Goal: Transaction & Acquisition: Purchase product/service

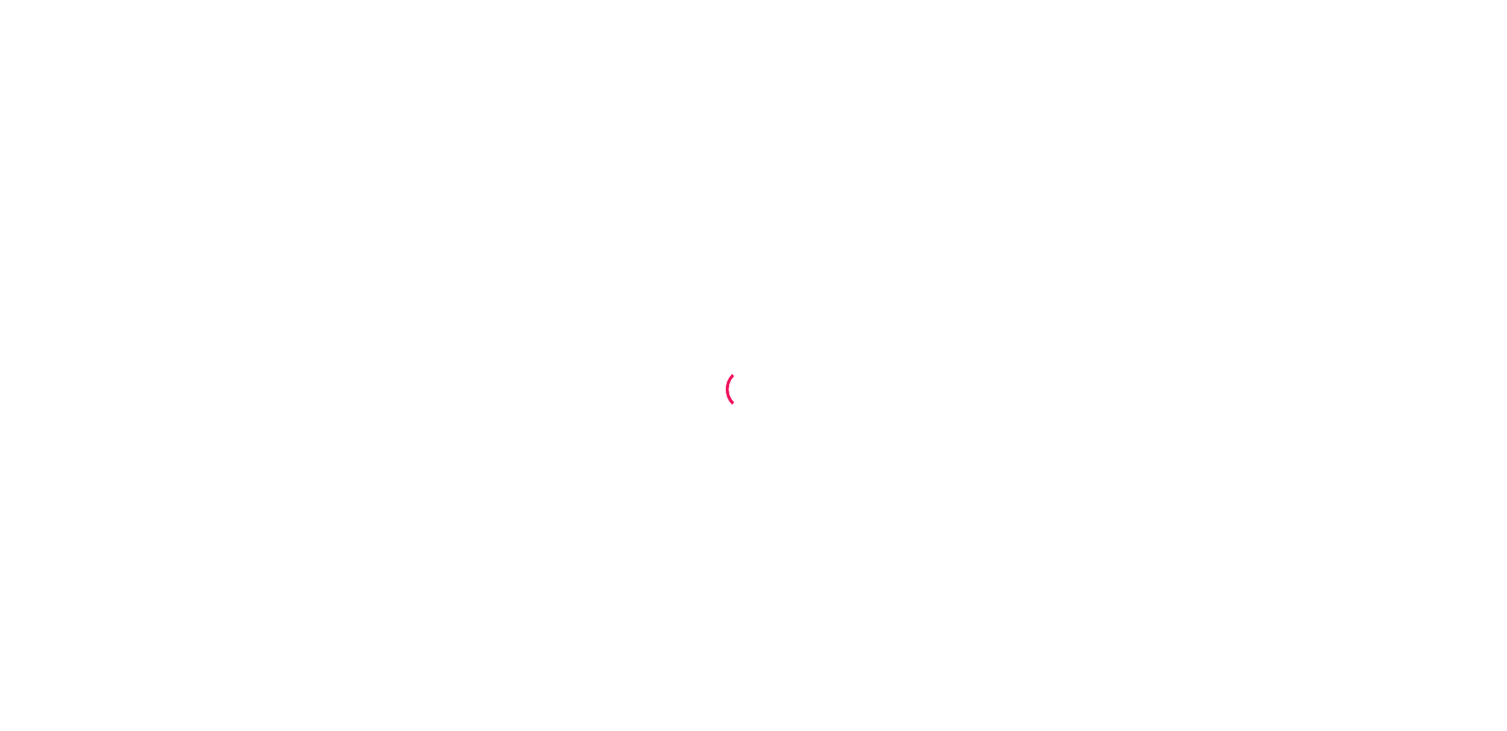
click at [216, 437] on div at bounding box center [753, 365] width 1507 height 731
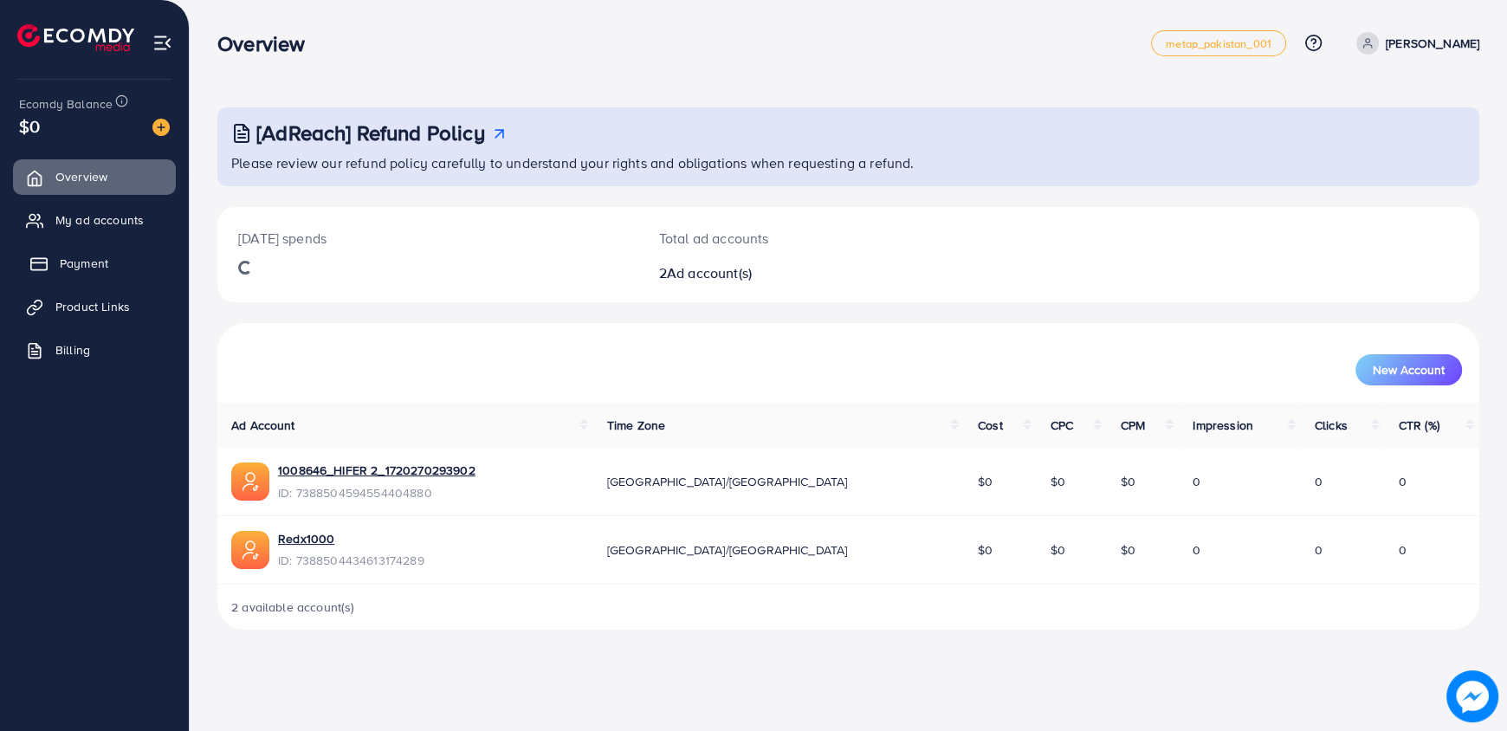
click at [58, 270] on link "Payment" at bounding box center [94, 263] width 163 height 35
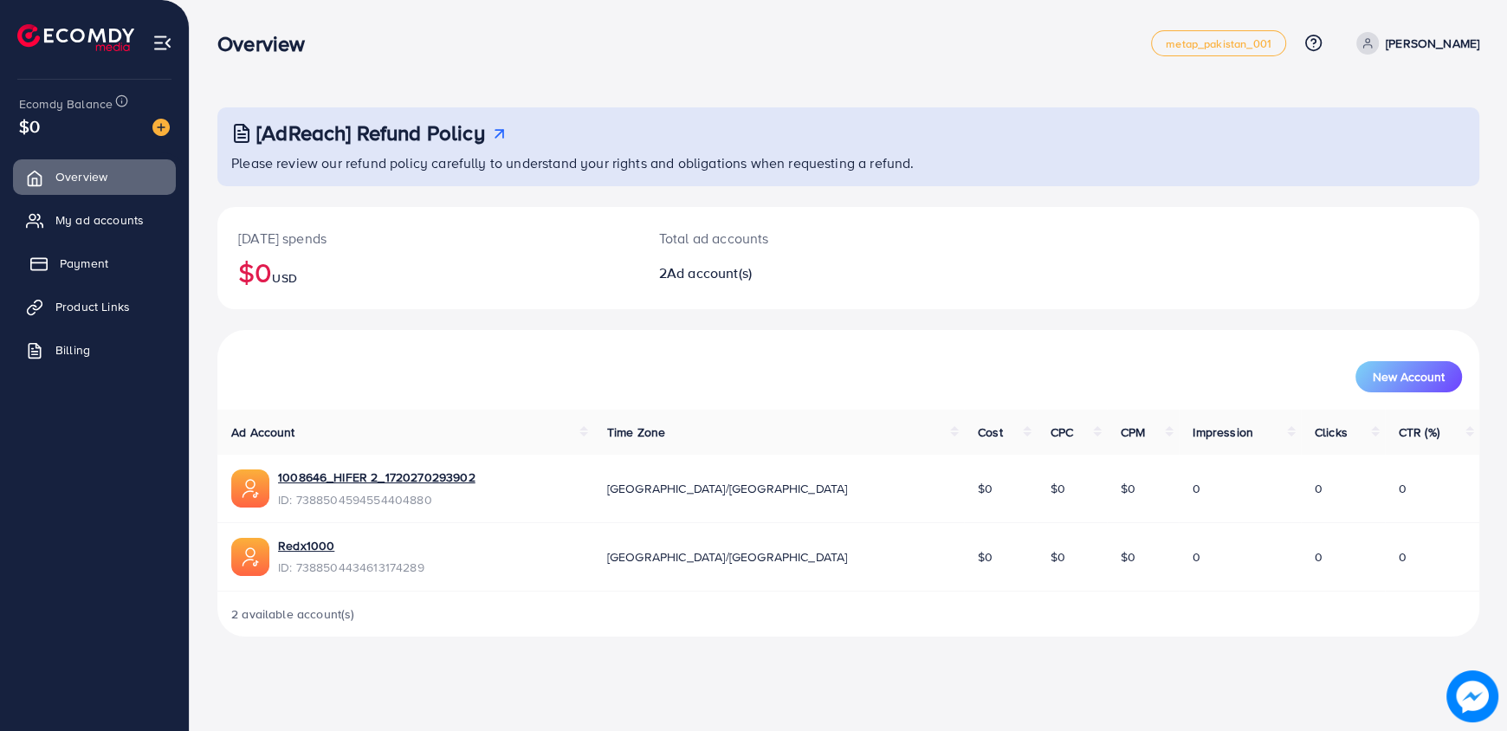
click at [58, 270] on link "Payment" at bounding box center [94, 263] width 163 height 35
click at [102, 257] on span "Payment" at bounding box center [84, 263] width 49 height 17
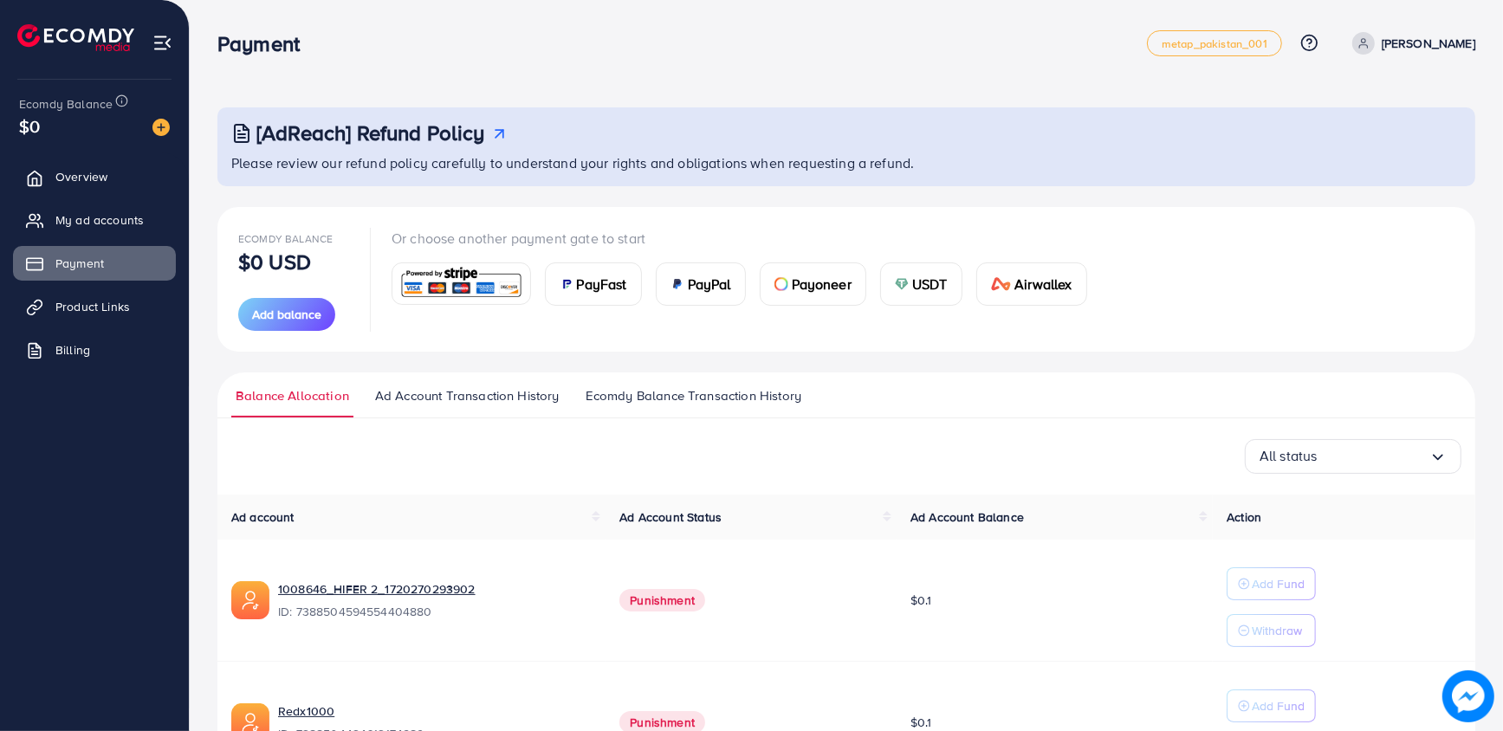
click at [639, 399] on span "Ecomdy Balance Transaction History" at bounding box center [694, 395] width 216 height 19
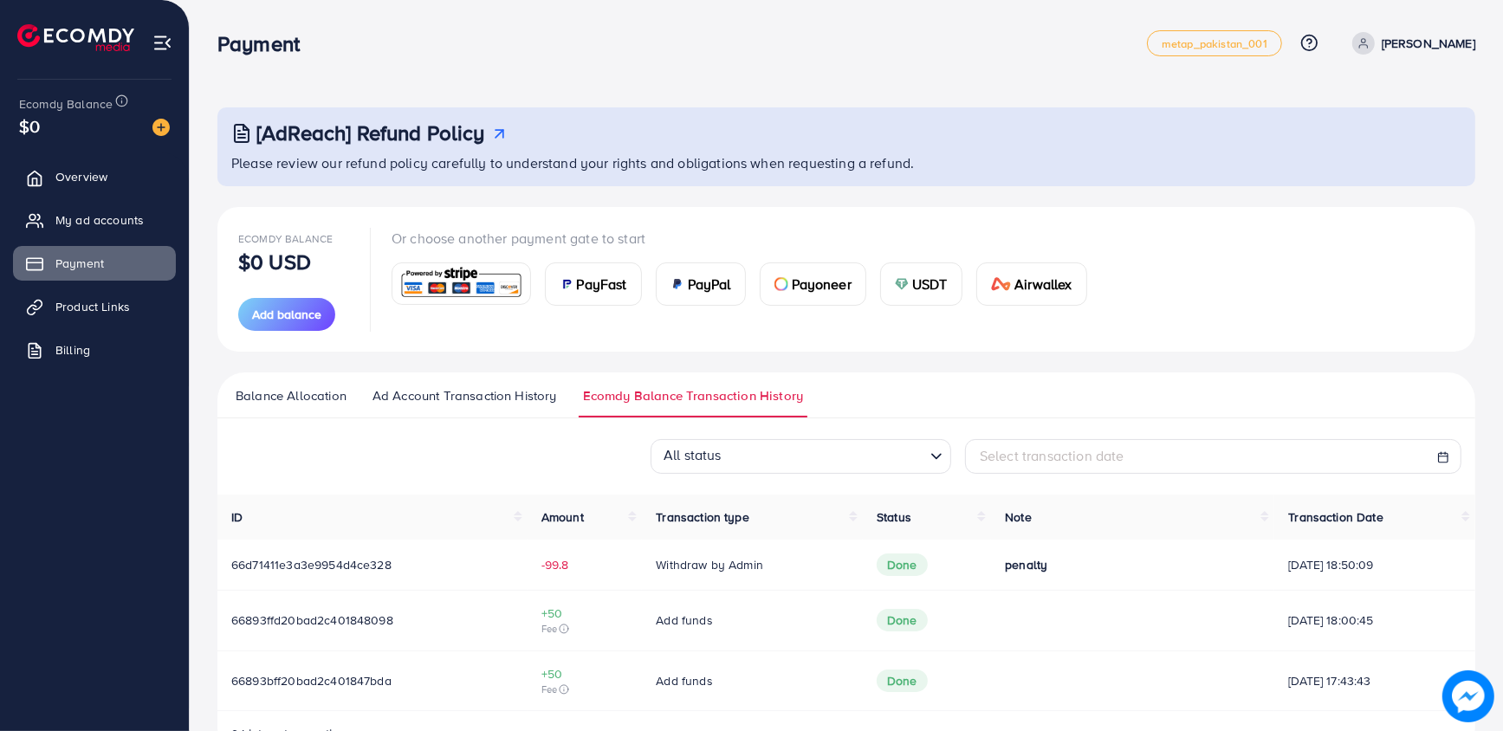
scroll to position [52, 0]
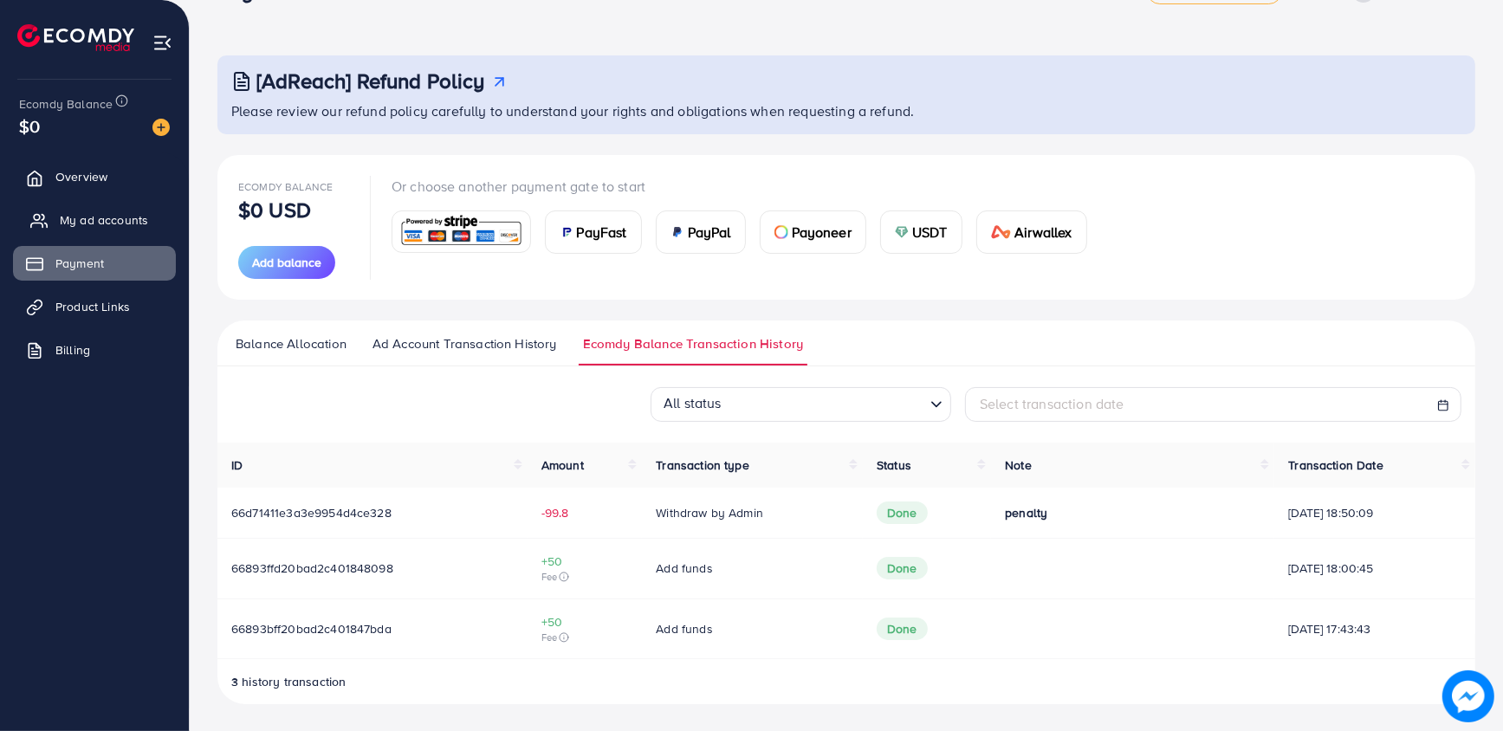
click at [132, 224] on span "My ad accounts" at bounding box center [104, 219] width 88 height 17
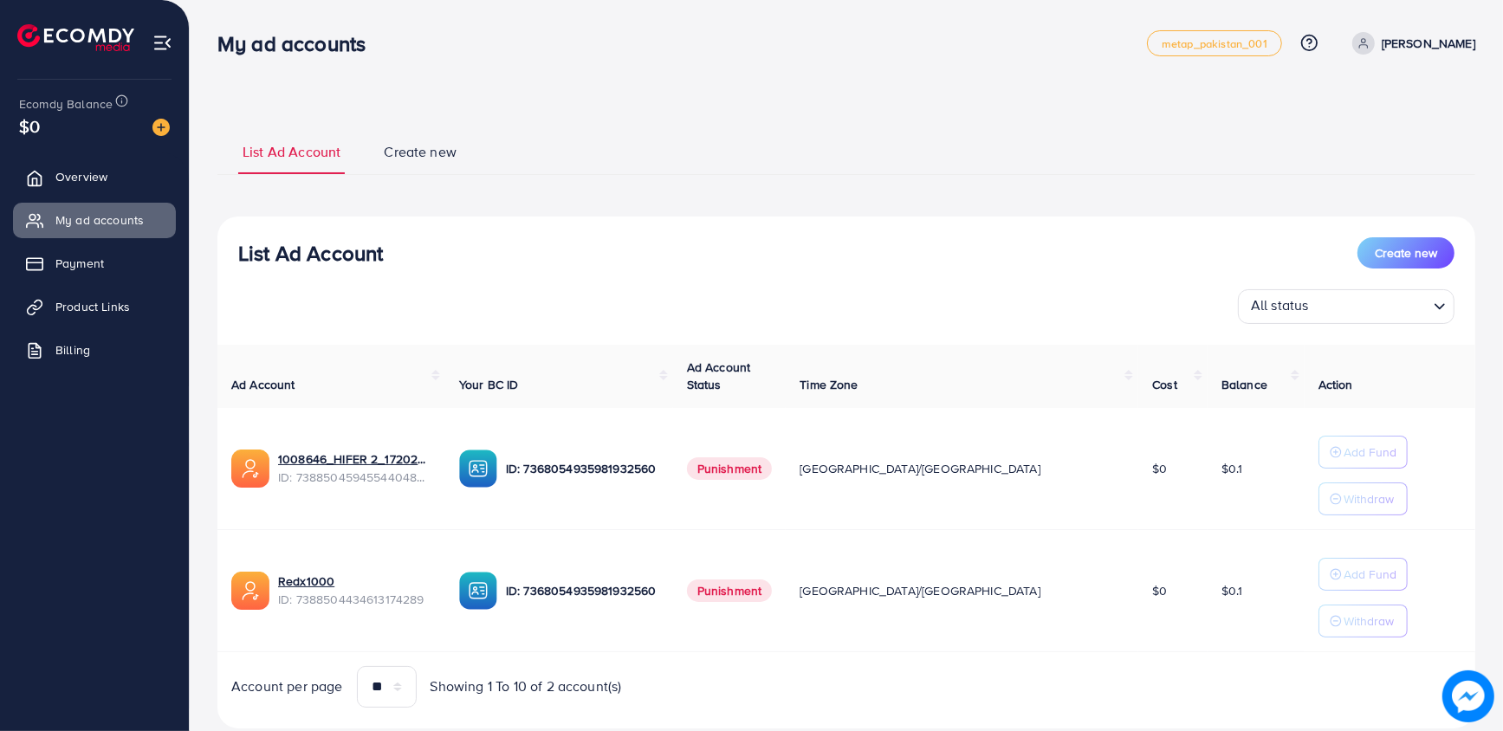
scroll to position [44, 0]
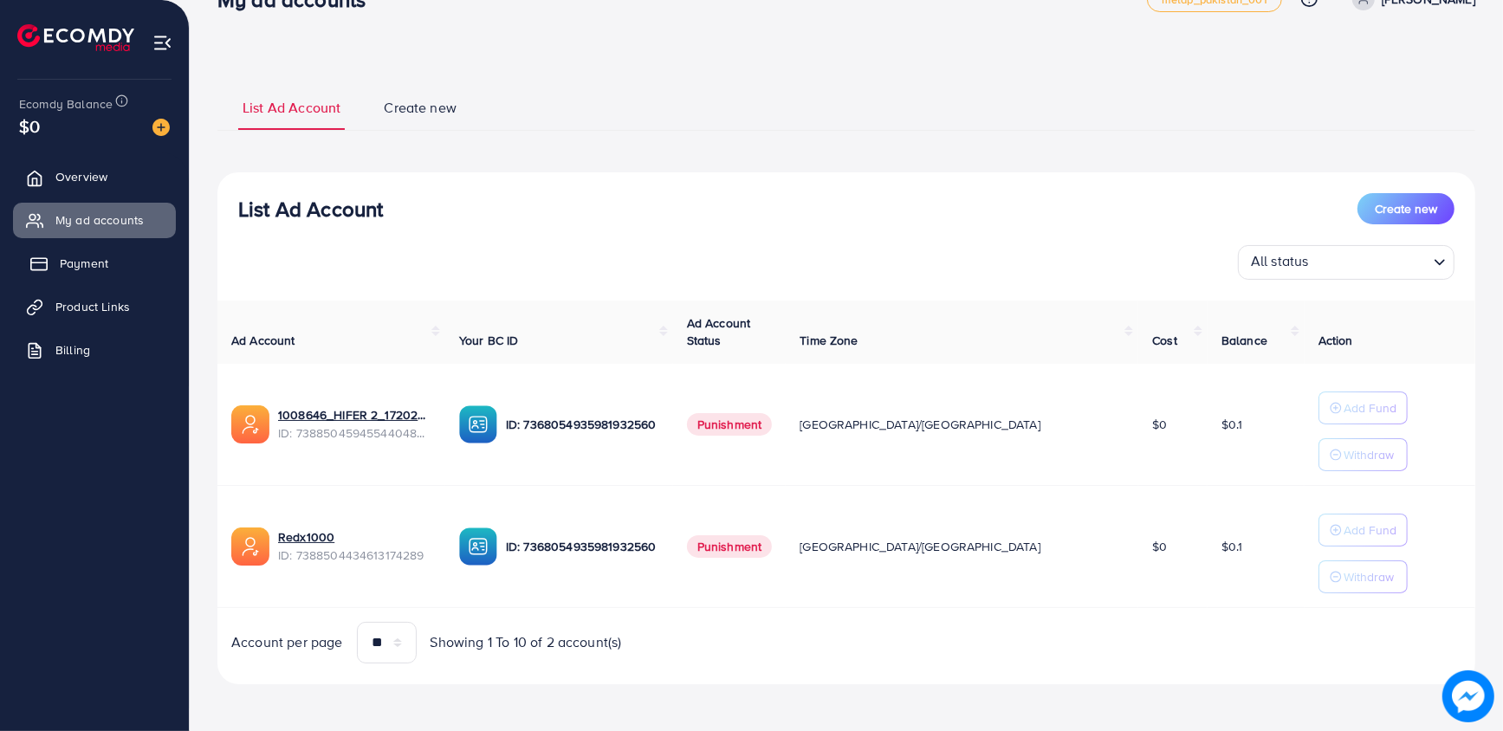
click at [110, 263] on link "Payment" at bounding box center [94, 263] width 163 height 35
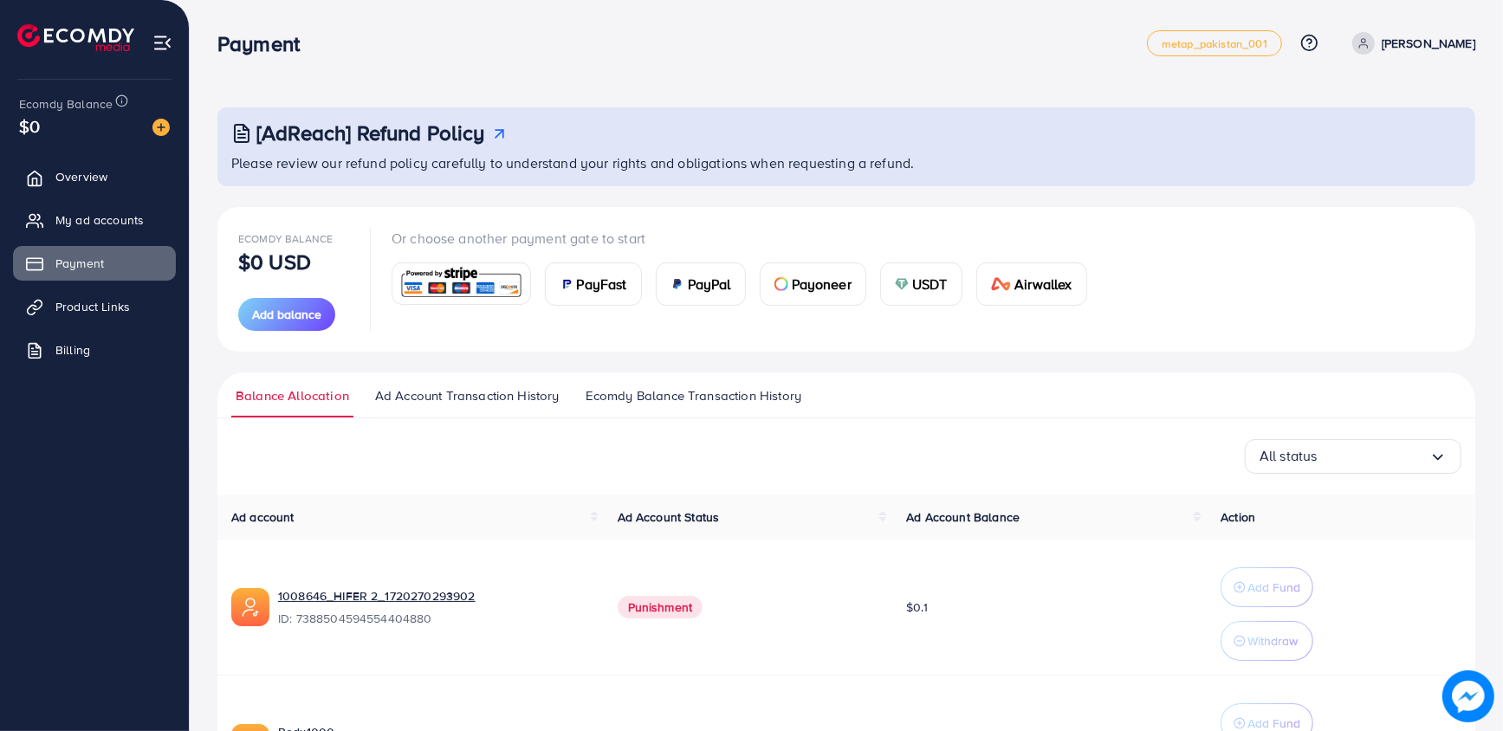
click at [706, 390] on span "Ecomdy Balance Transaction History" at bounding box center [694, 395] width 216 height 19
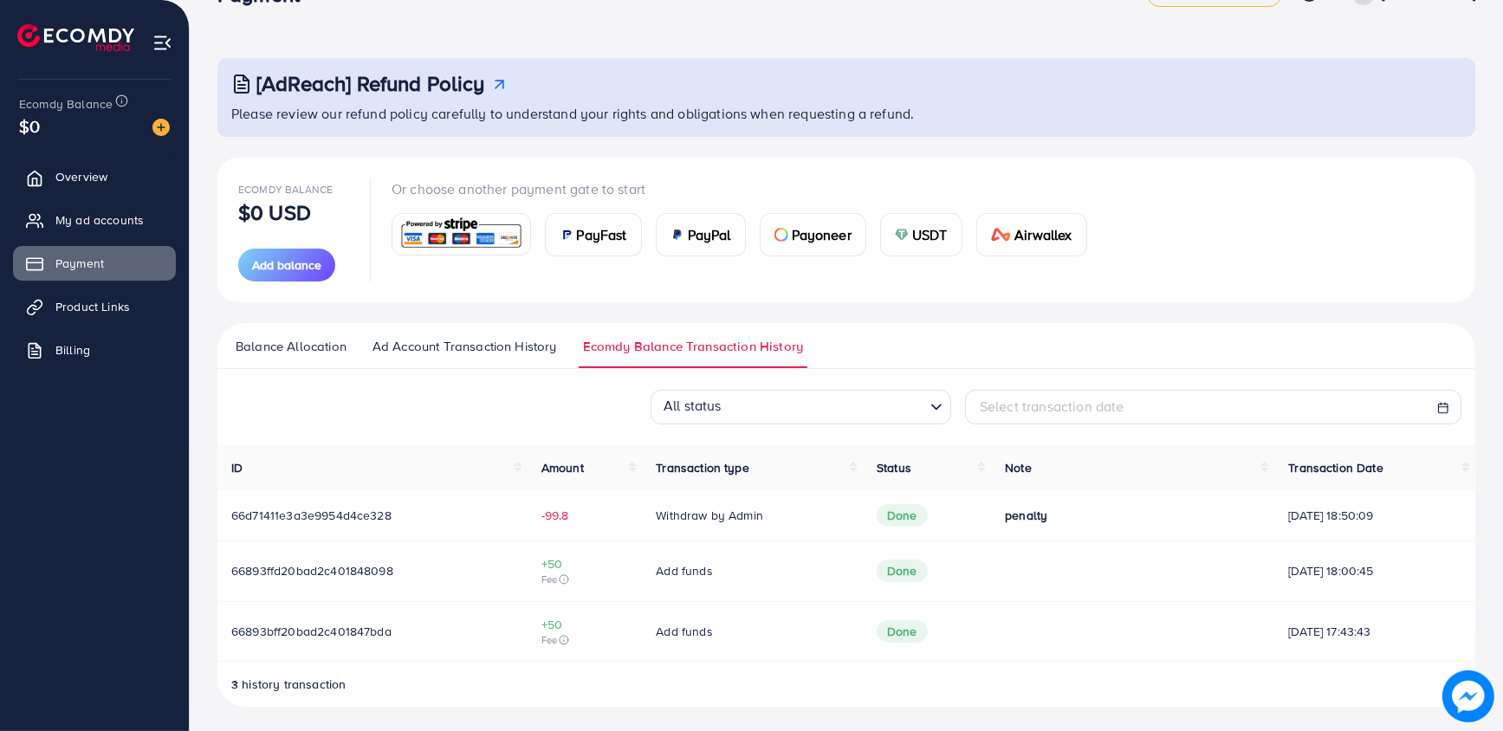
scroll to position [52, 0]
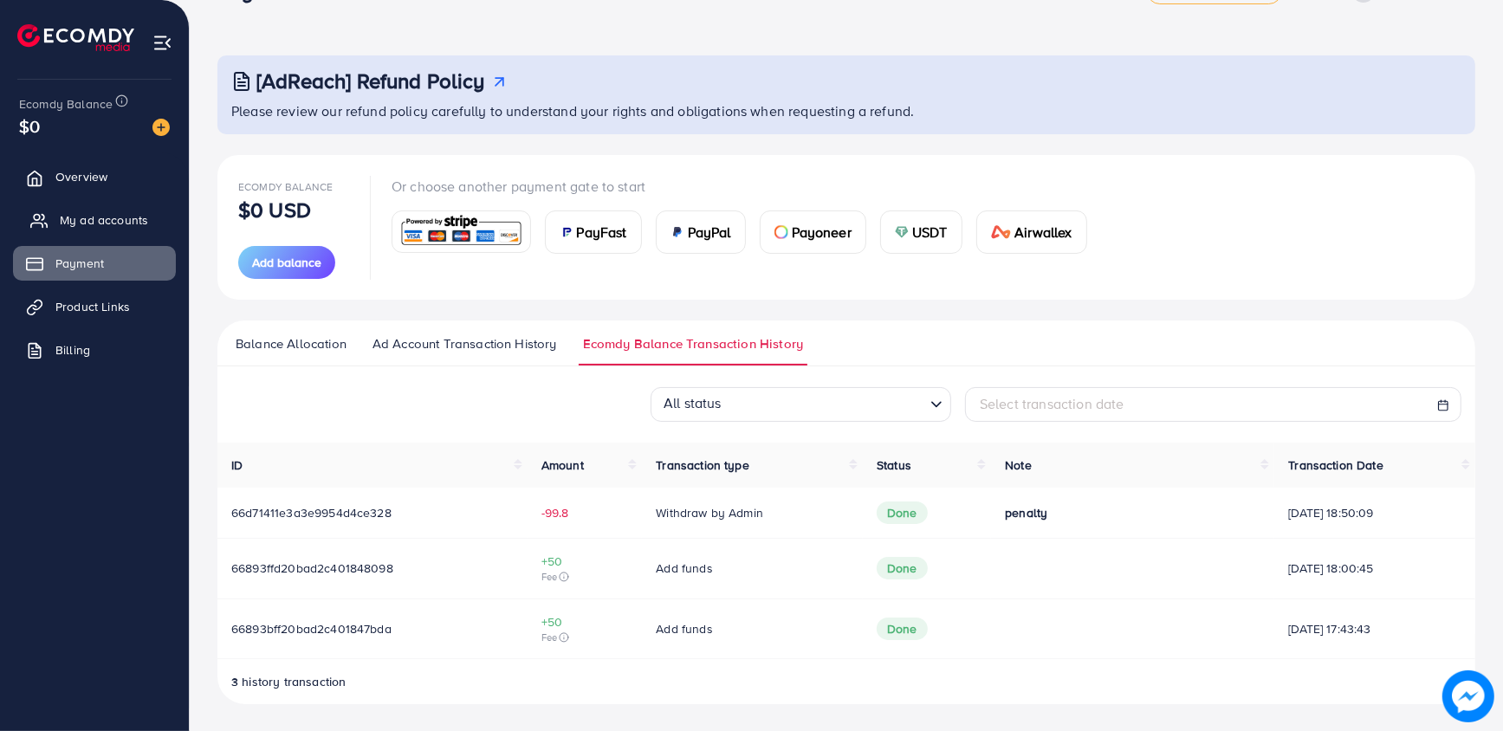
click at [61, 217] on span "My ad accounts" at bounding box center [104, 219] width 88 height 17
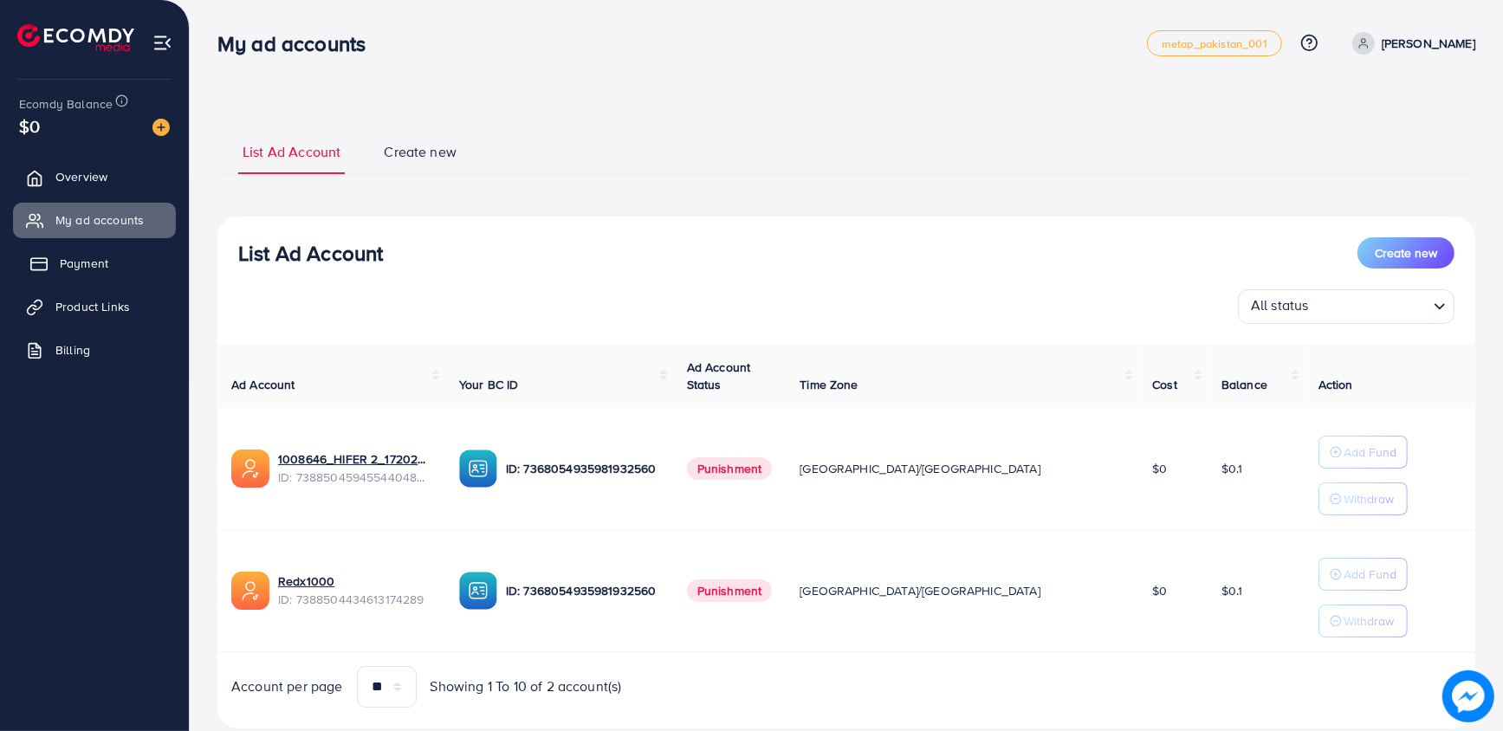
click at [74, 266] on span "Payment" at bounding box center [84, 263] width 49 height 17
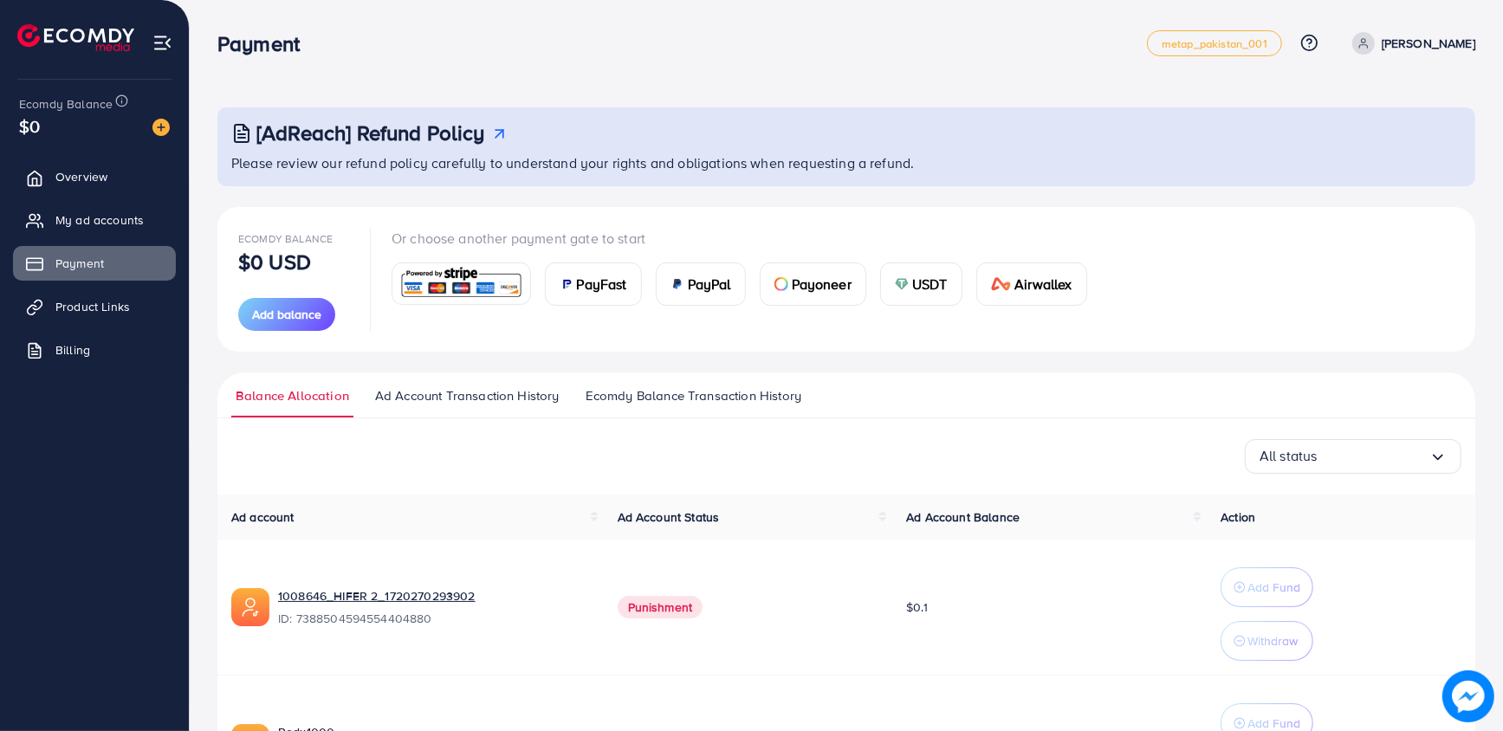
click at [781, 284] on img at bounding box center [781, 284] width 14 height 14
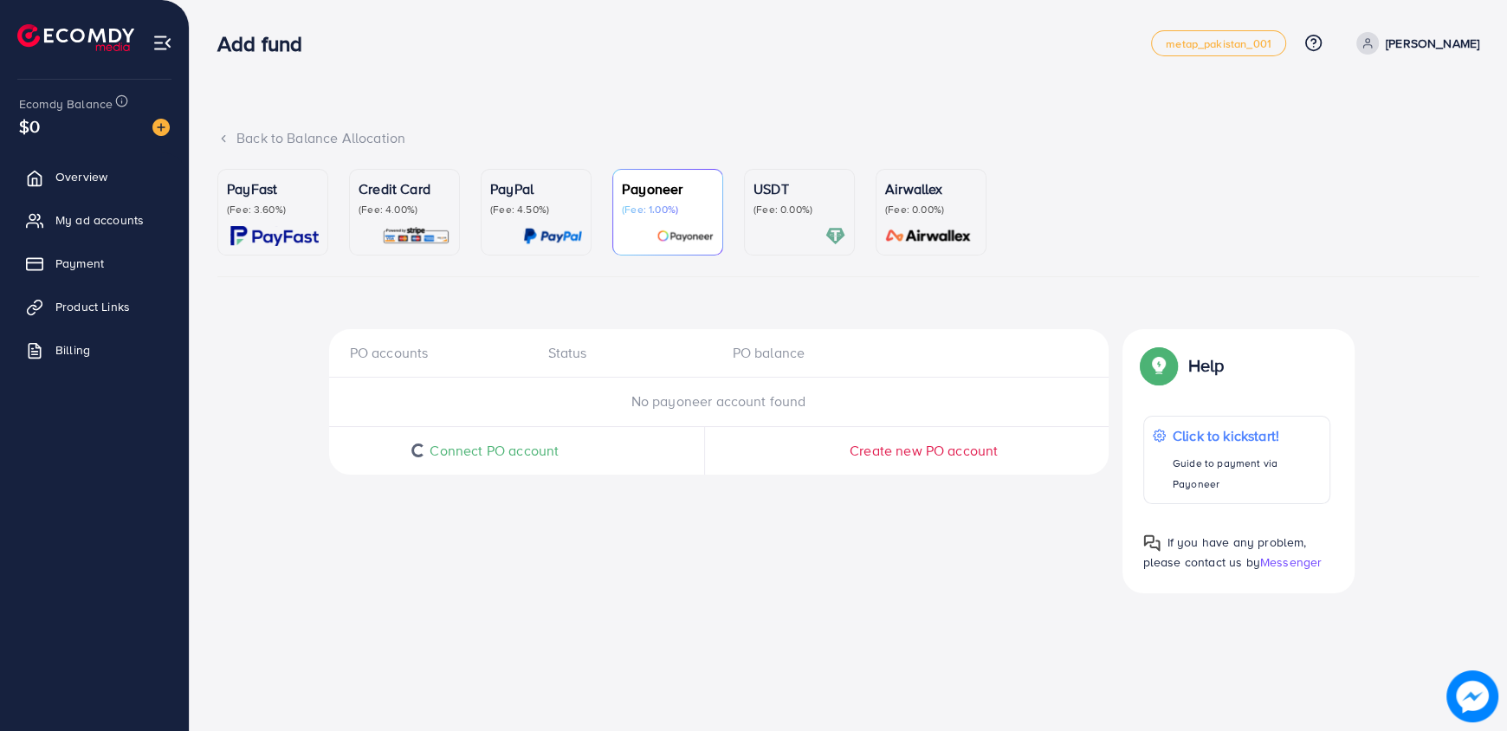
click at [808, 209] on p "(Fee: 0.00%)" at bounding box center [800, 210] width 92 height 14
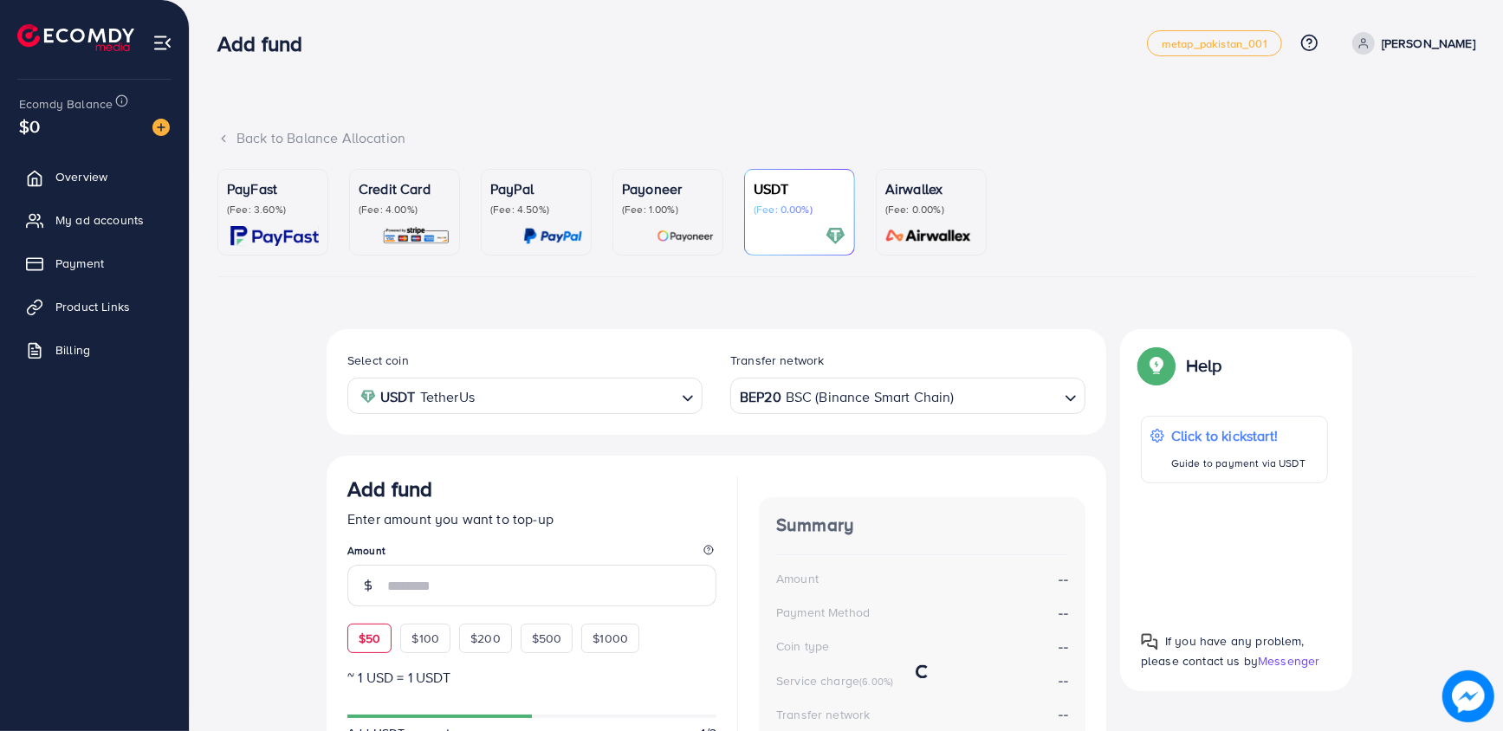
click at [379, 642] on span "$50" at bounding box center [370, 638] width 22 height 17
type input "**"
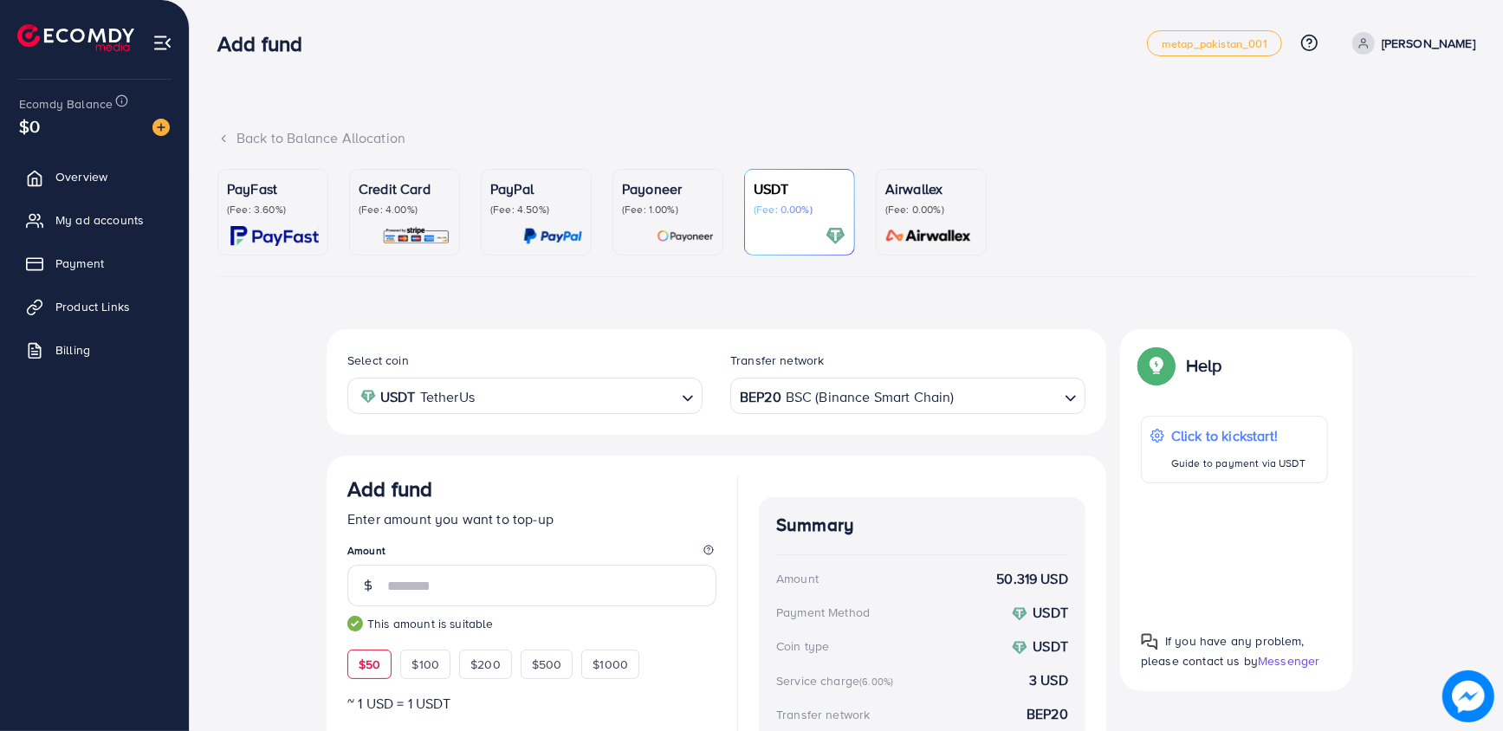
click at [522, 207] on p "(Fee: 4.50%)" at bounding box center [536, 210] width 92 height 14
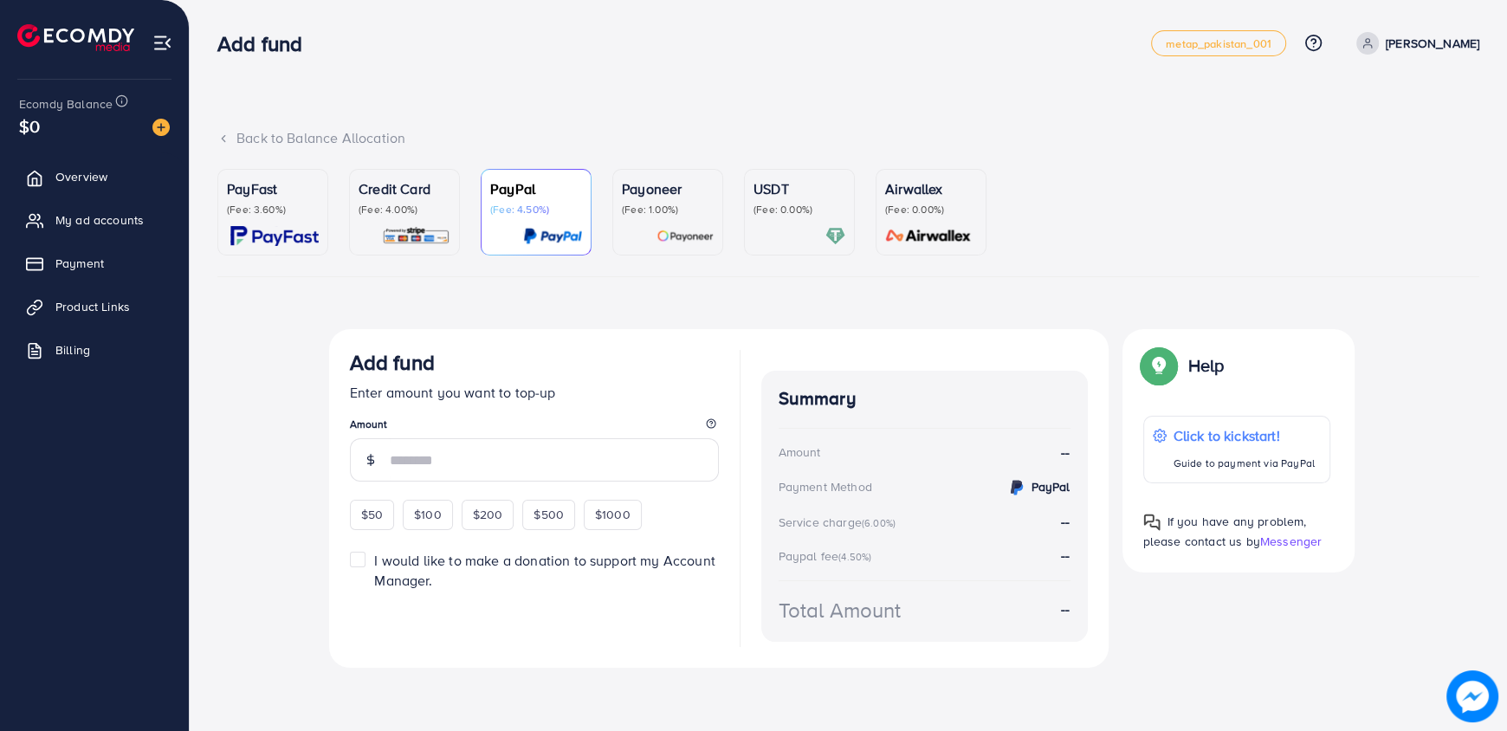
click at [651, 217] on div "Payoneer (Fee: 1.00%)" at bounding box center [668, 212] width 92 height 68
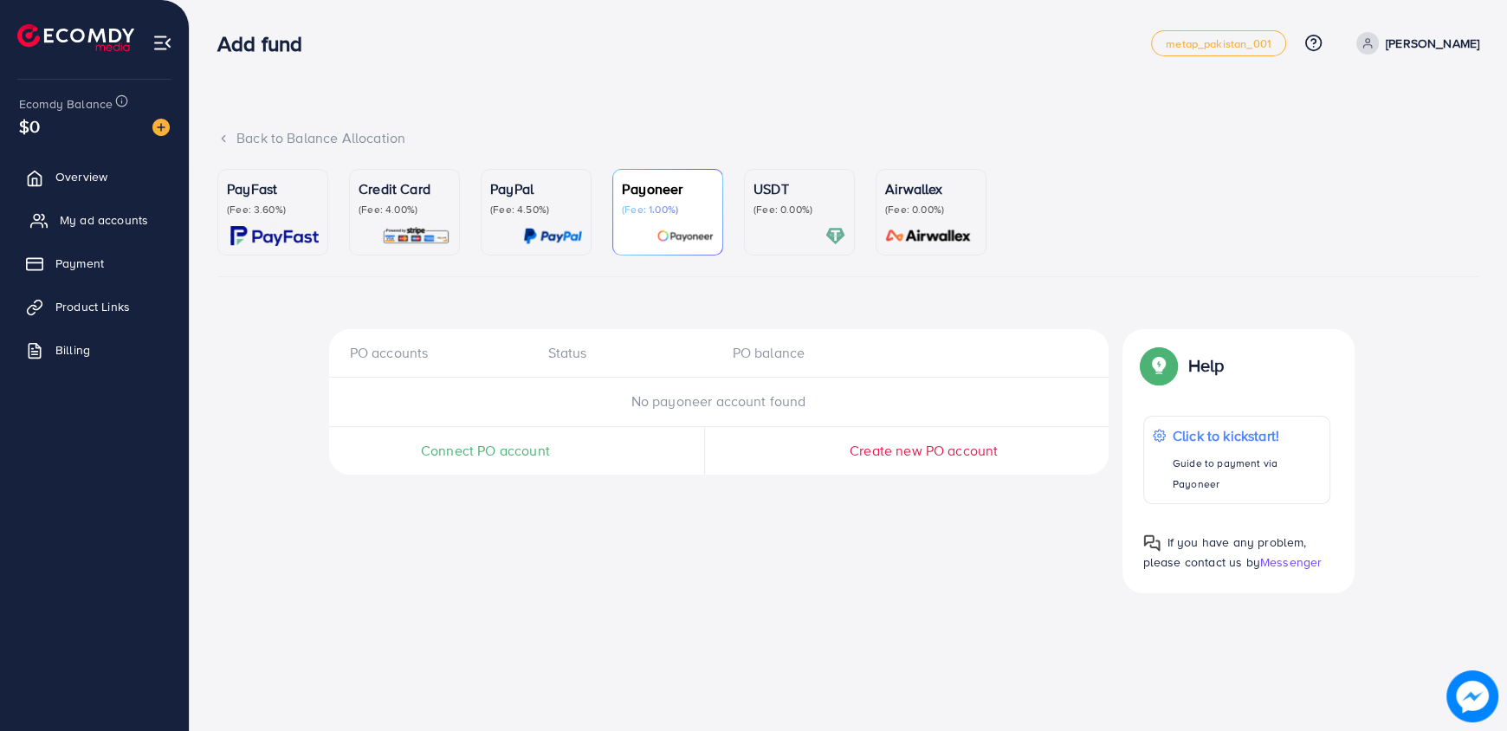
click at [125, 224] on span "My ad accounts" at bounding box center [104, 219] width 88 height 17
